Goal: Transaction & Acquisition: Purchase product/service

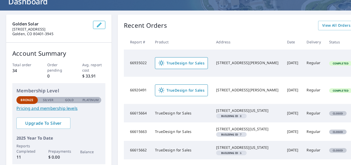
scroll to position [37, 23]
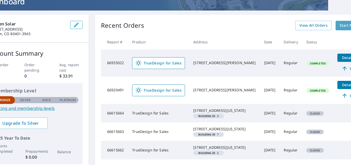
click at [336, 30] on link "Start New Order" at bounding box center [355, 26] width 38 height 10
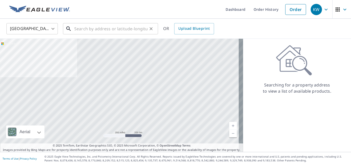
click at [94, 32] on input "text" at bounding box center [110, 29] width 73 height 14
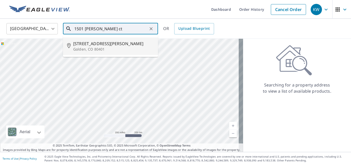
click at [88, 45] on span "[STREET_ADDRESS][PERSON_NAME]" at bounding box center [113, 44] width 81 height 6
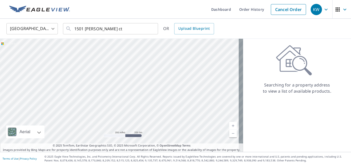
type input "[STREET_ADDRESS][PERSON_NAME]"
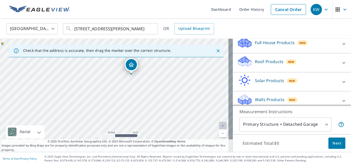
scroll to position [62, 0]
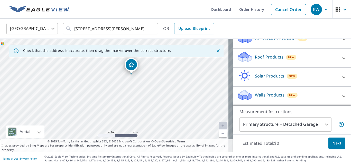
click at [325, 79] on div "Solar Products New" at bounding box center [287, 77] width 101 height 15
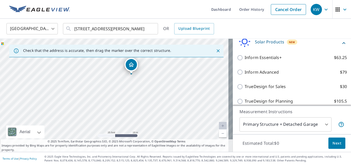
scroll to position [105, 0]
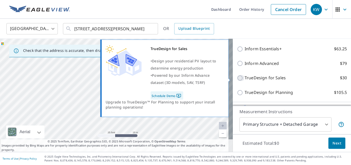
click at [237, 79] on input "TrueDesign for Sales $30" at bounding box center [241, 78] width 8 height 6
checkbox input "true"
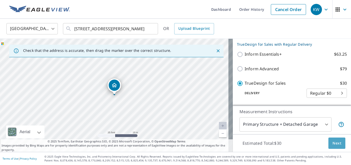
click at [333, 143] on span "Next" at bounding box center [337, 143] width 9 height 6
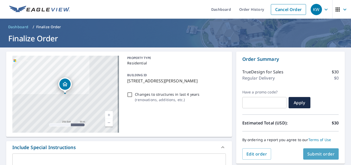
click at [320, 155] on span "Submit order" at bounding box center [321, 154] width 28 height 6
